Goal: Use online tool/utility: Utilize a website feature to perform a specific function

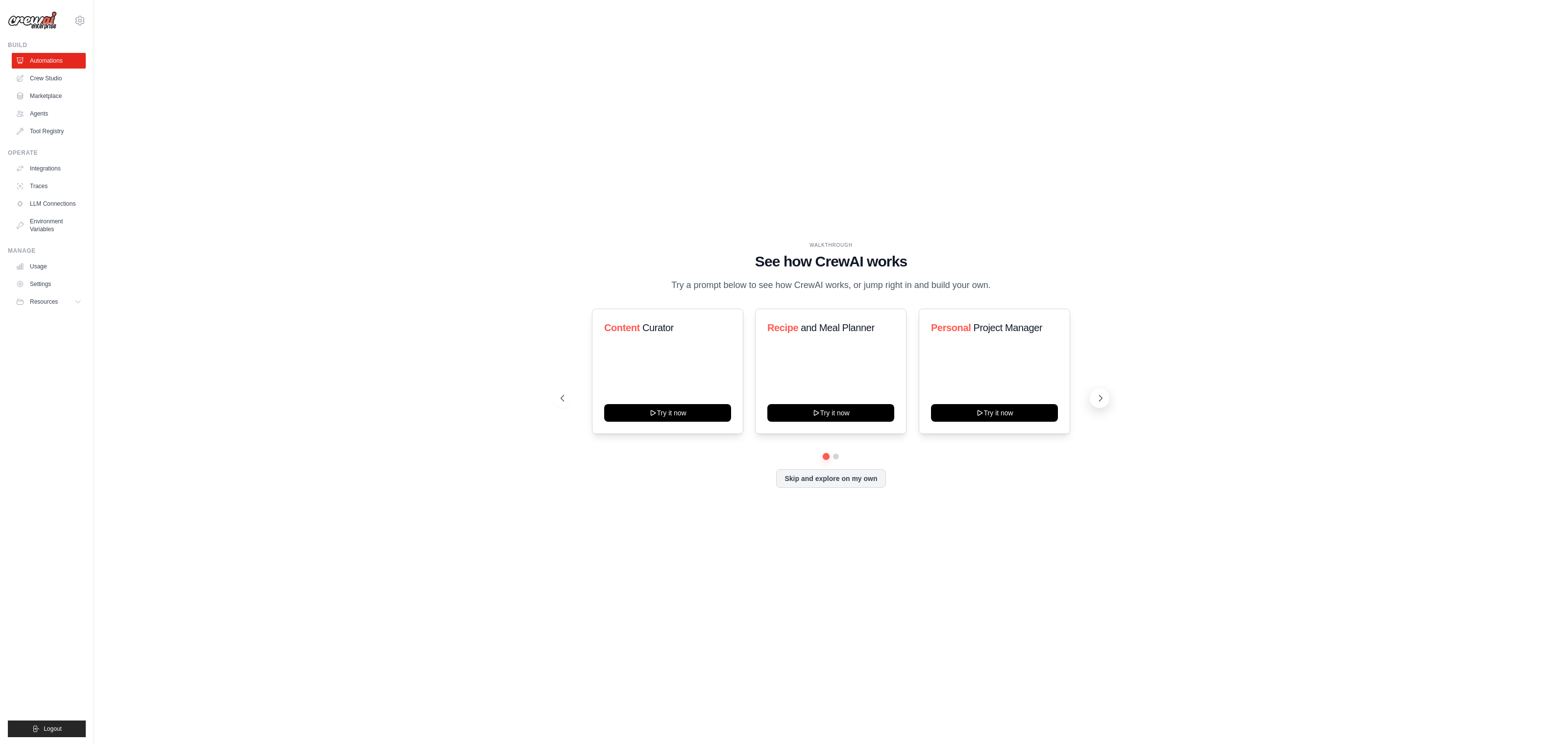
click at [1098, 399] on icon at bounding box center [1100, 398] width 10 height 10
click at [564, 397] on icon at bounding box center [562, 398] width 10 height 10
click at [1097, 399] on icon at bounding box center [1100, 398] width 10 height 10
click at [985, 529] on div "WALKTHROUGH See how [PERSON_NAME] works Try a prompt below to see how [PERSON_N…" at bounding box center [831, 372] width 1443 height 726
click at [565, 399] on icon at bounding box center [562, 398] width 10 height 10
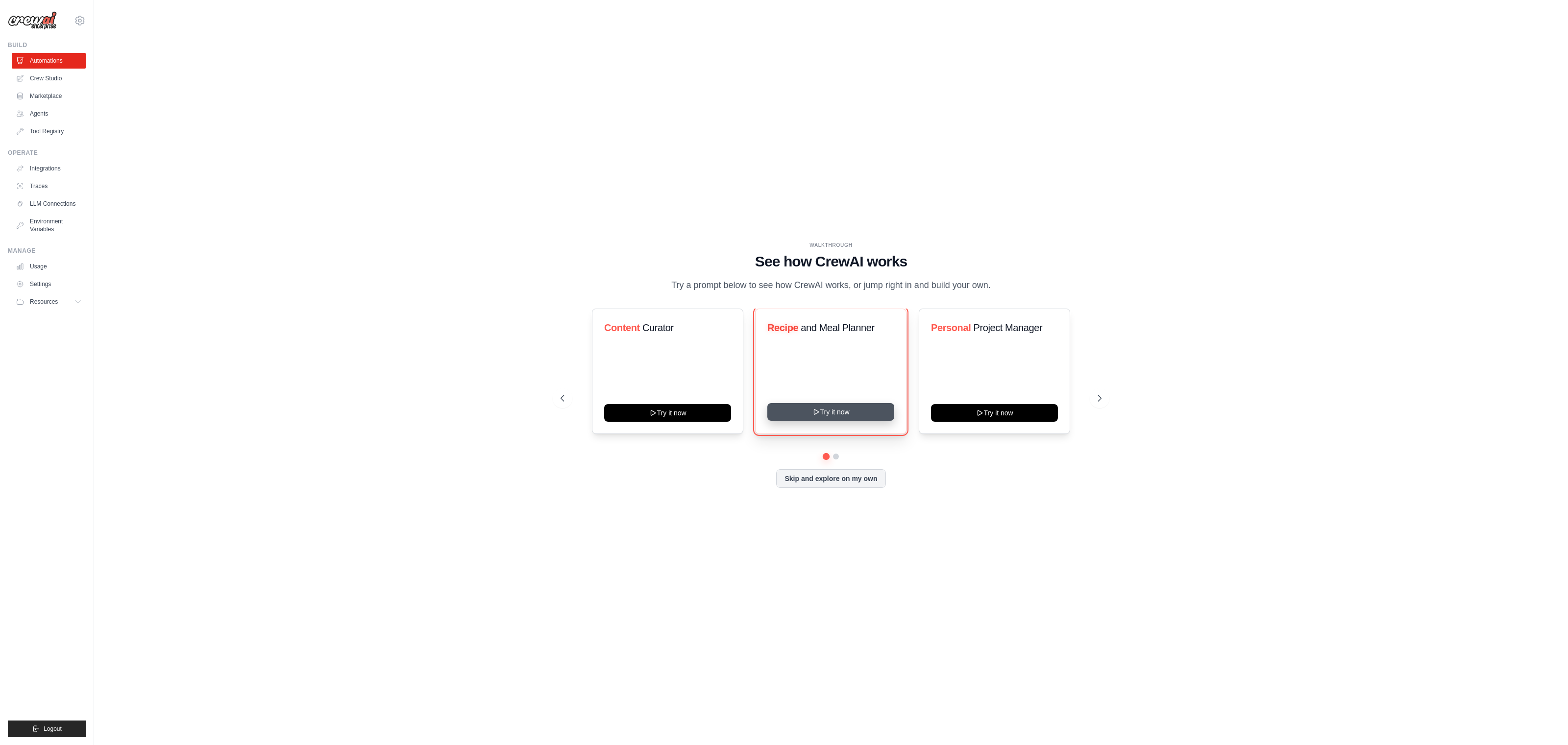
click at [850, 409] on button "Try it now" at bounding box center [830, 411] width 127 height 17
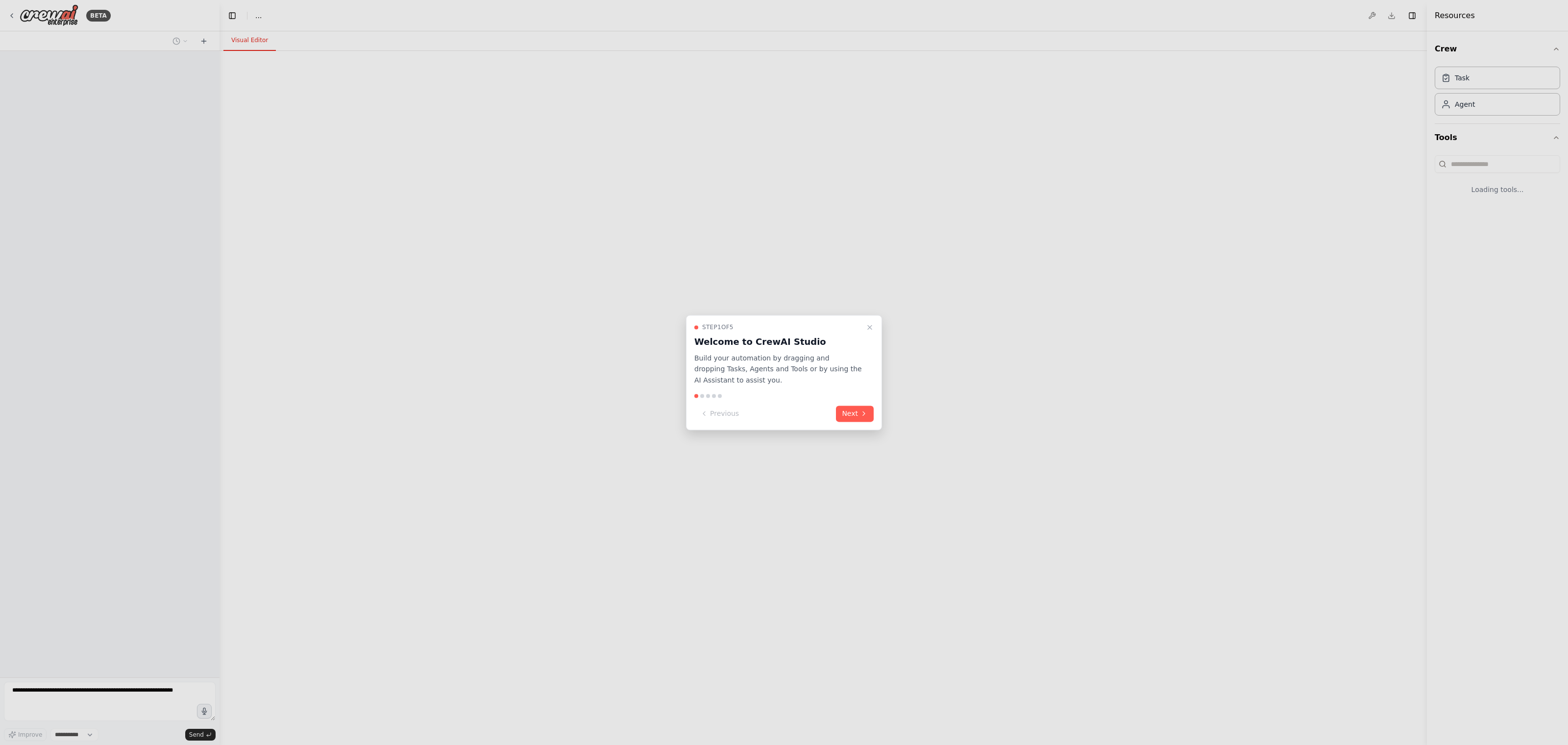
select select "****"
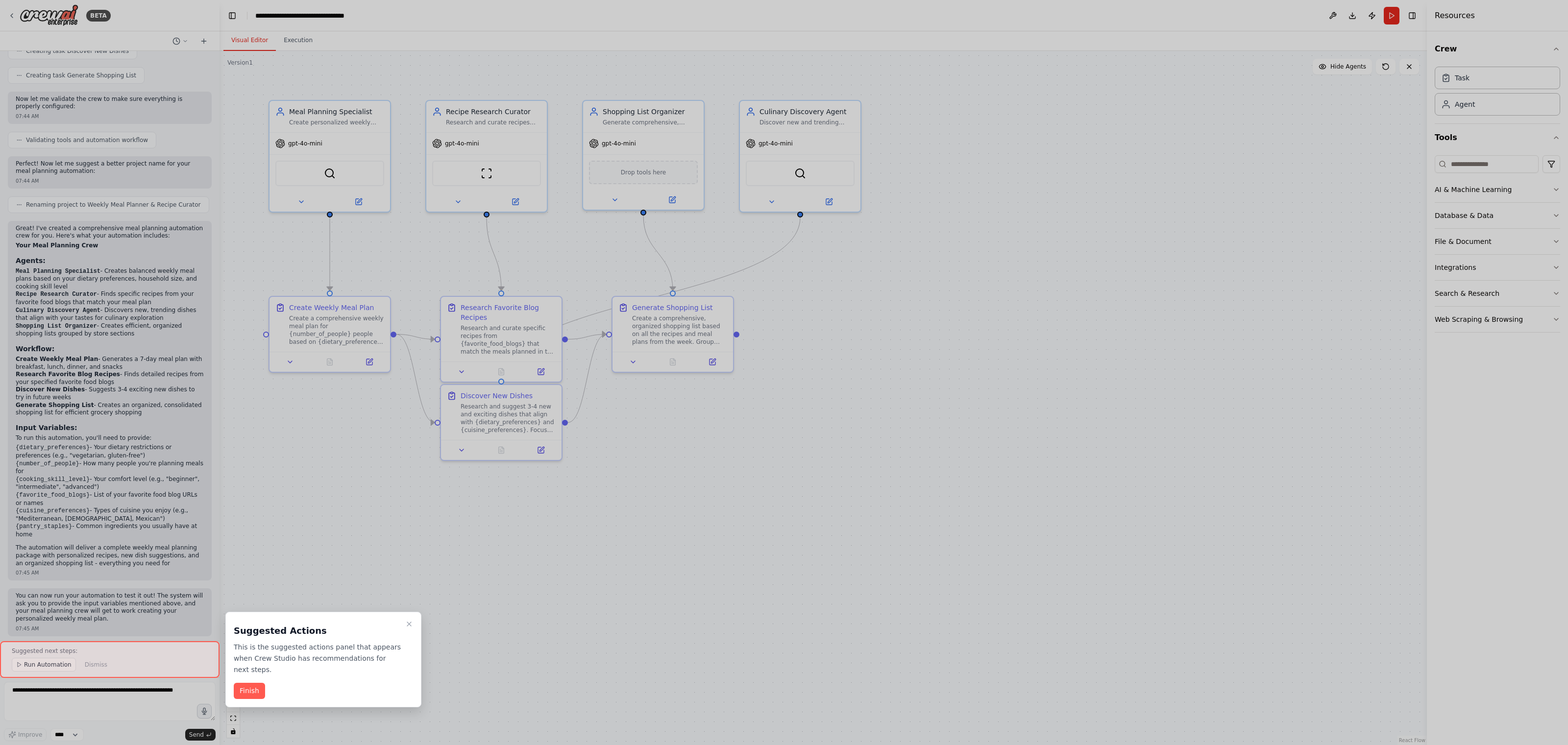
scroll to position [558, 0]
